Goal: Transaction & Acquisition: Purchase product/service

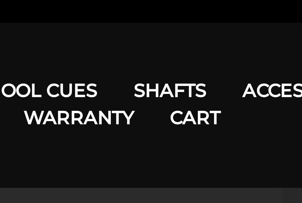
click at [106, 31] on link "Fan Page" at bounding box center [122, 38] width 32 height 14
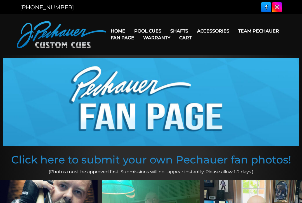
click at [139, 31] on link "Fan Page" at bounding box center [122, 38] width 32 height 14
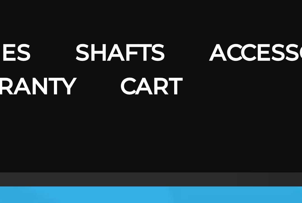
click at [106, 31] on link "Fan Page" at bounding box center [122, 38] width 32 height 14
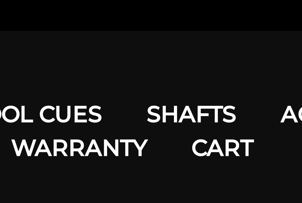
click at [106, 31] on link "Fan Page" at bounding box center [122, 38] width 32 height 14
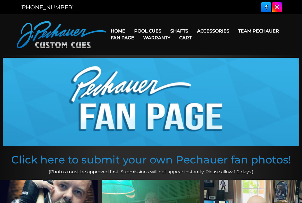
click at [221, 59] on link "Performance Plus Low Deflection Shafts" at bounding box center [215, 55] width 97 height 8
click at [117, 59] on img at bounding box center [151, 102] width 297 height 88
click at [183, 59] on link "Pro Series (R) – NEW" at bounding box center [164, 55] width 69 height 8
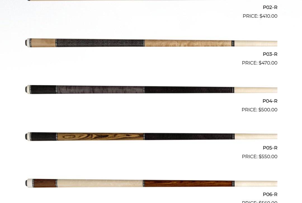
scroll to position [293, 0]
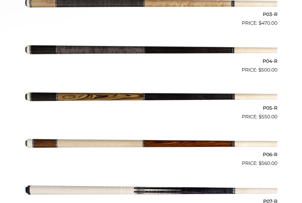
click at [91, 143] on img at bounding box center [151, 144] width 253 height 42
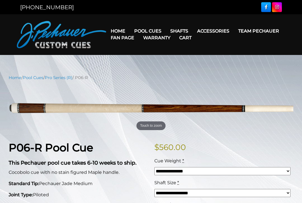
click at [164, 162] on span "Cue Weight" at bounding box center [168, 160] width 27 height 5
click at [164, 167] on select "**********" at bounding box center [223, 171] width 136 height 8
click at [31, 53] on header "MENU Home Pool Cues Celebration Cue JP Series (T) – NEW Pro Series (R) – NEW Ch…" at bounding box center [151, 34] width 302 height 41
